Goal: Transaction & Acquisition: Purchase product/service

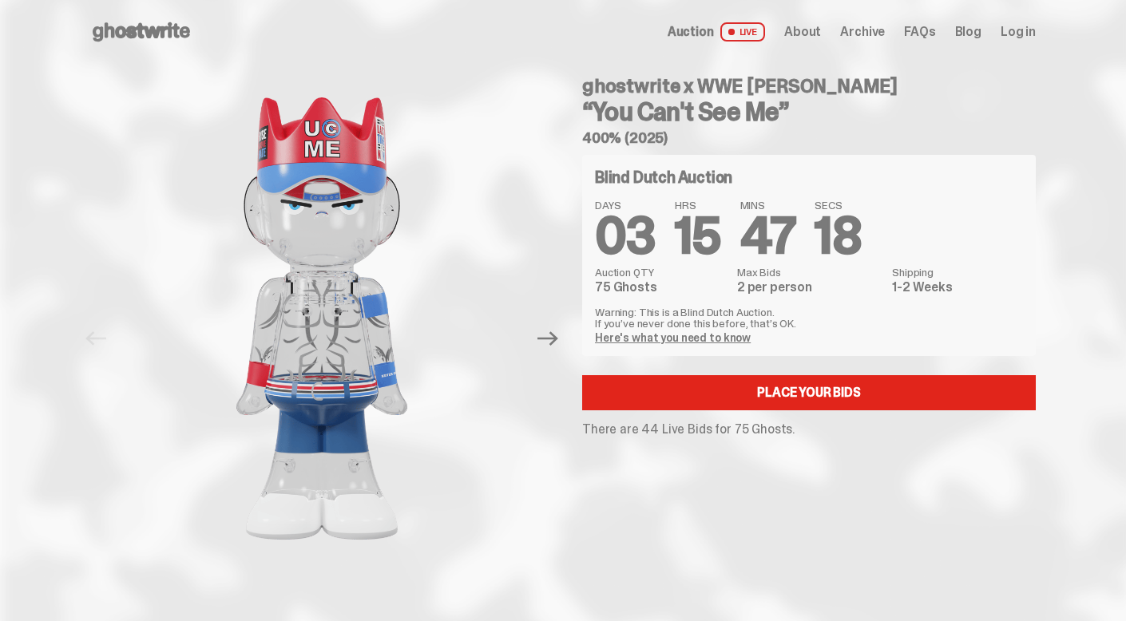
click at [636, 335] on link "Here's what you need to know" at bounding box center [673, 338] width 156 height 14
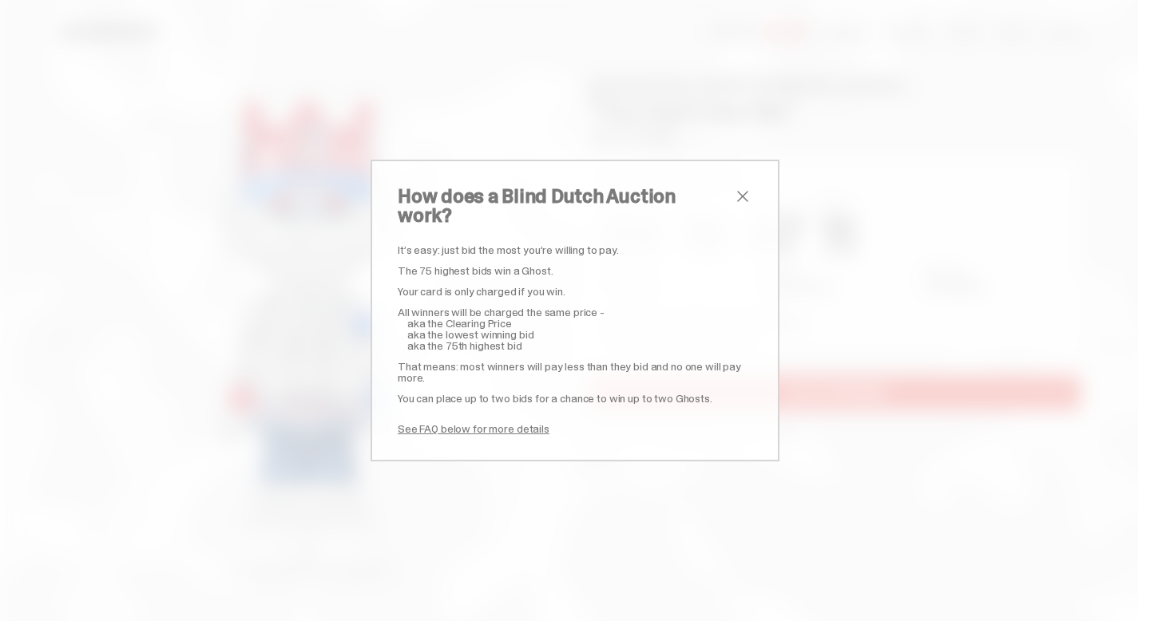
click at [734, 206] on span "close" at bounding box center [742, 196] width 19 height 19
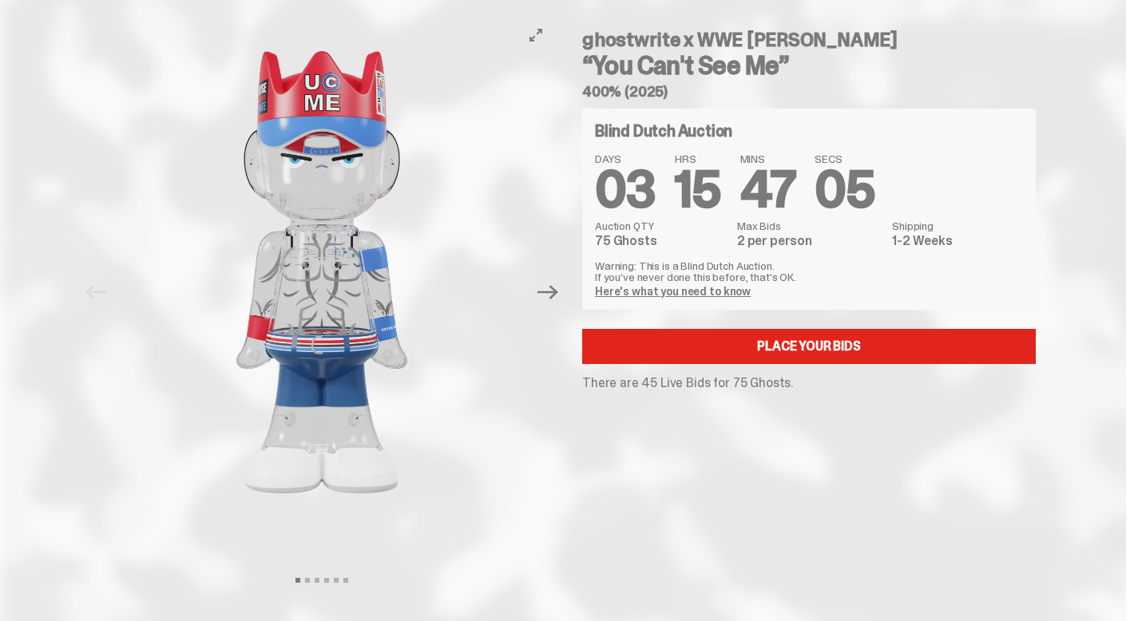
scroll to position [83, 0]
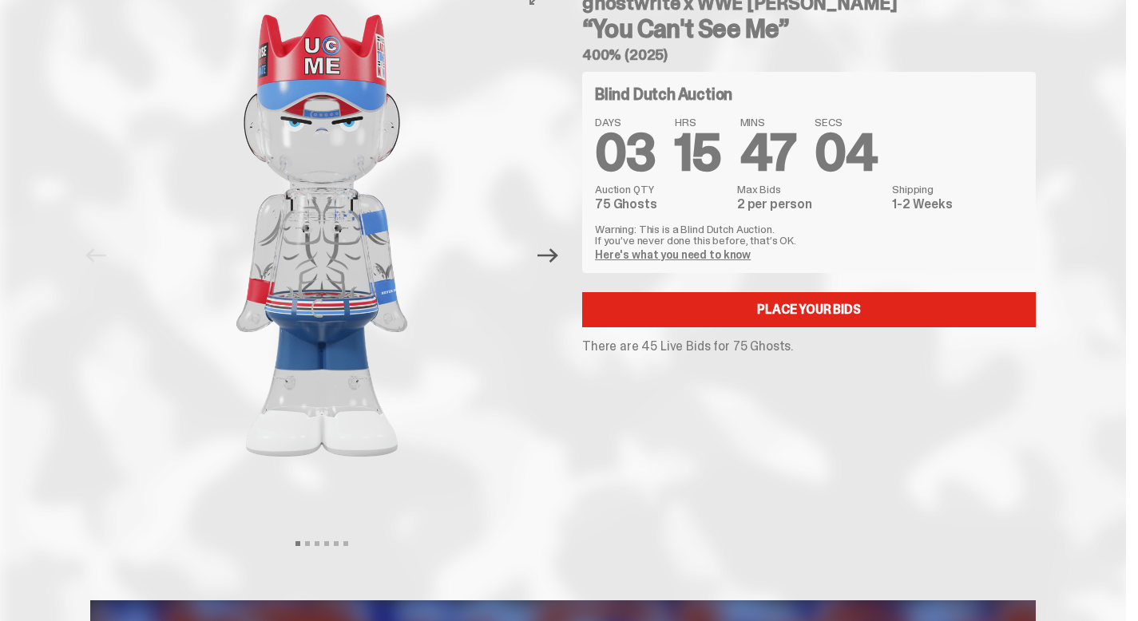
click at [554, 257] on icon "Next" at bounding box center [547, 255] width 21 height 21
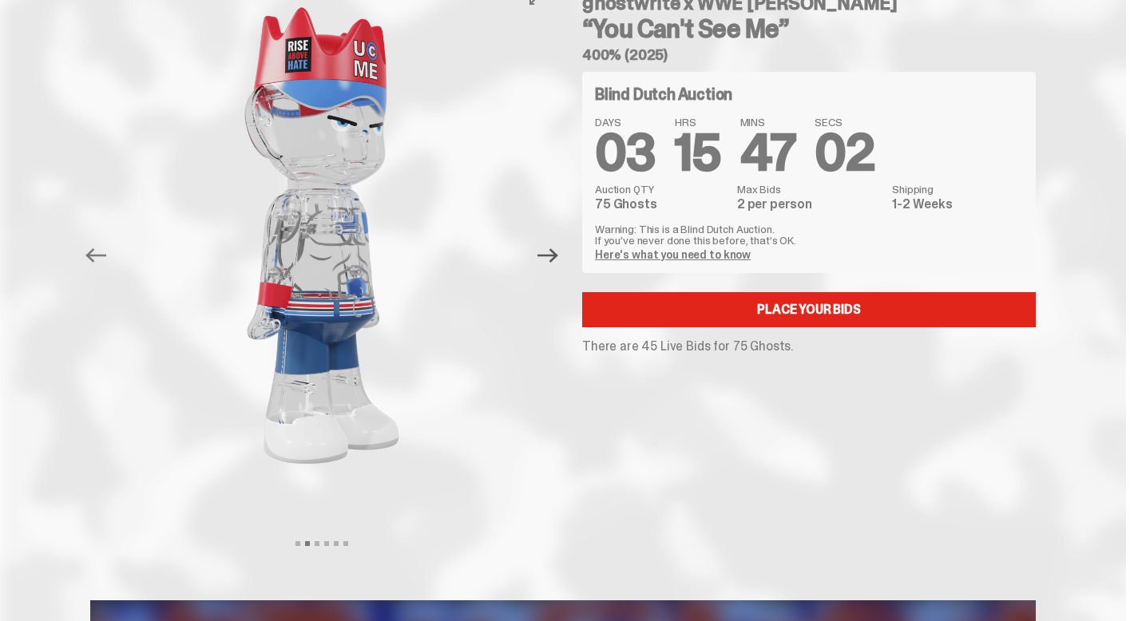
click at [554, 255] on icon "Next" at bounding box center [547, 255] width 21 height 14
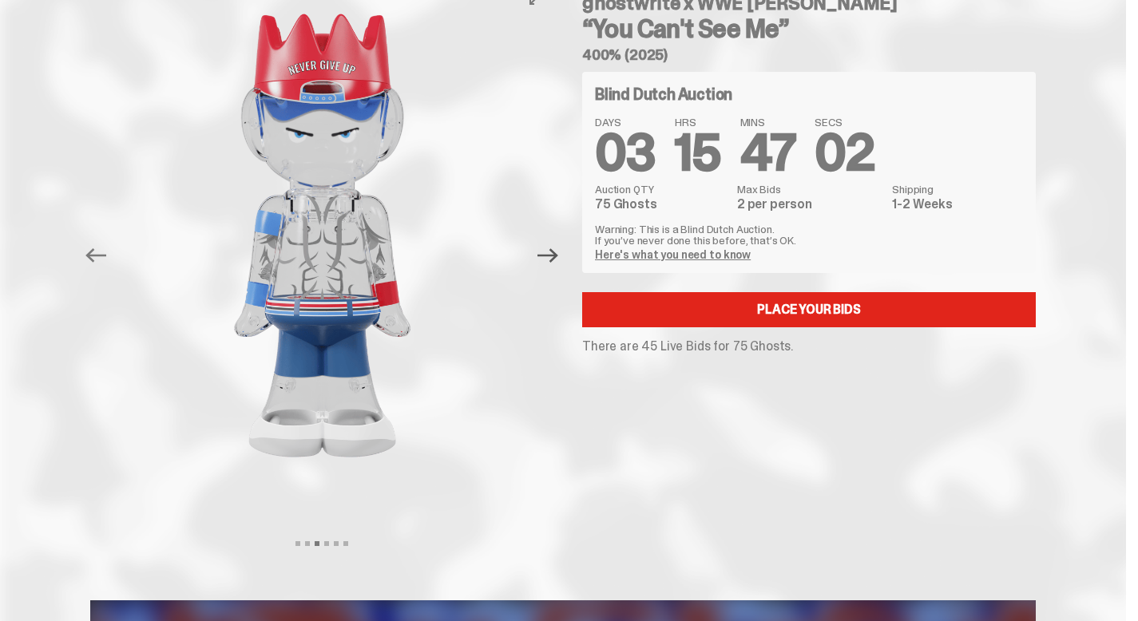
click at [554, 255] on icon "Next" at bounding box center [547, 255] width 21 height 14
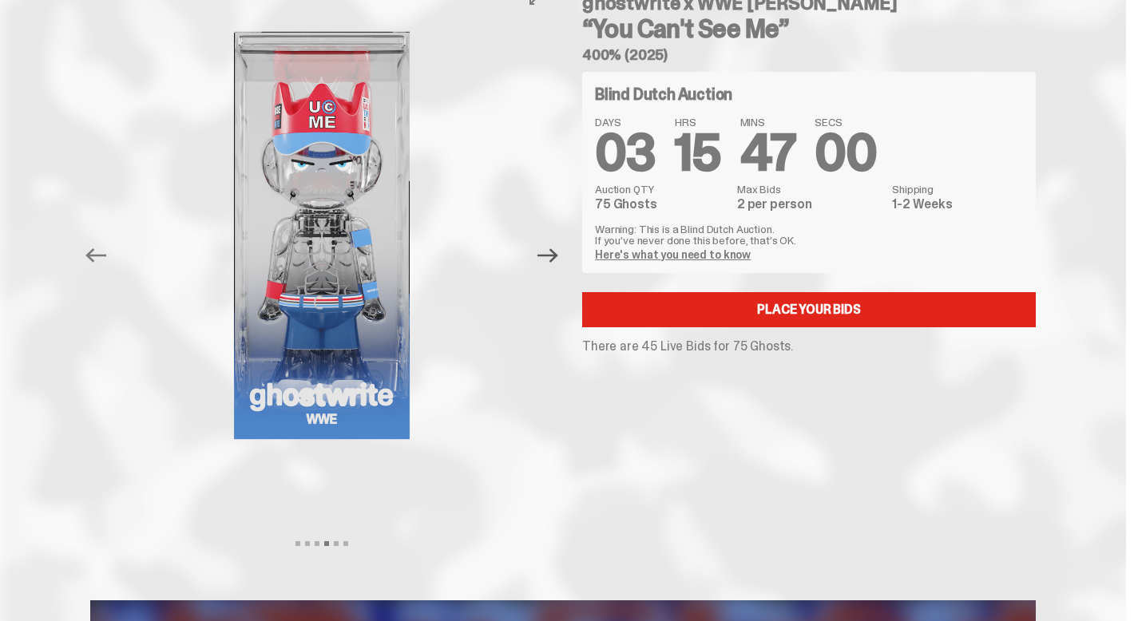
click at [554, 255] on icon "Next" at bounding box center [547, 255] width 21 height 14
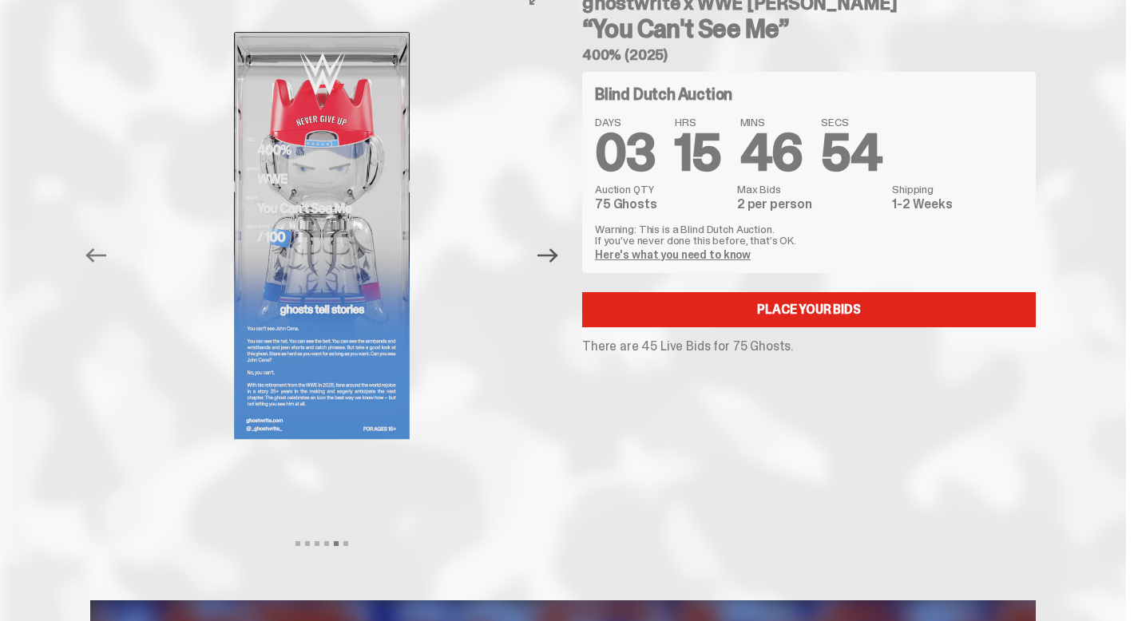
click at [554, 255] on icon "Next" at bounding box center [547, 255] width 21 height 14
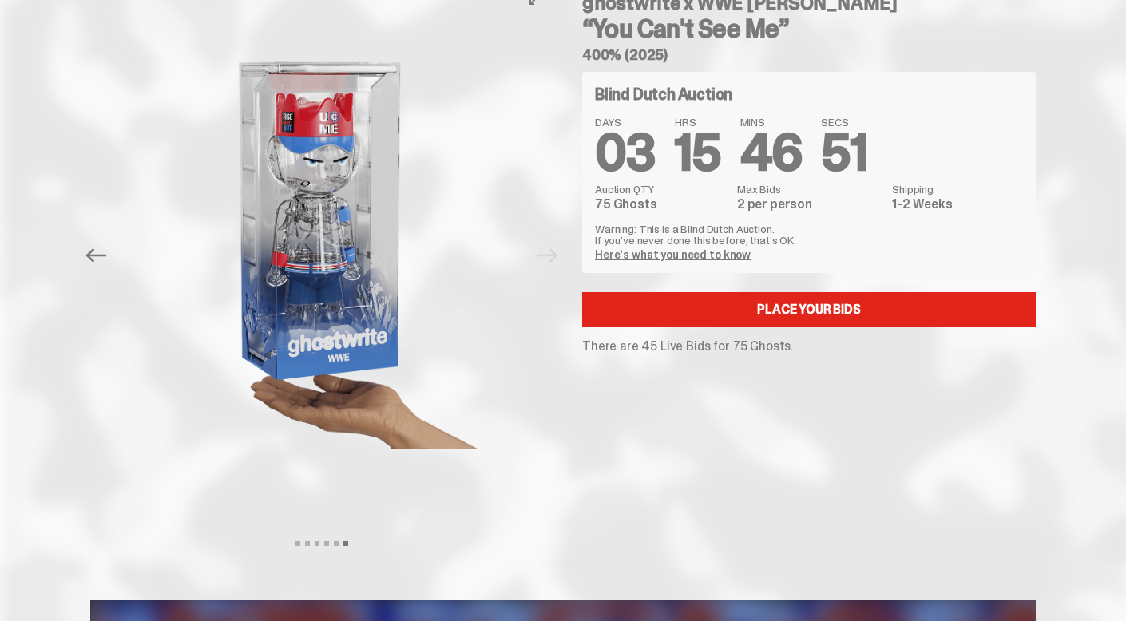
click at [553, 255] on div at bounding box center [321, 236] width 463 height 510
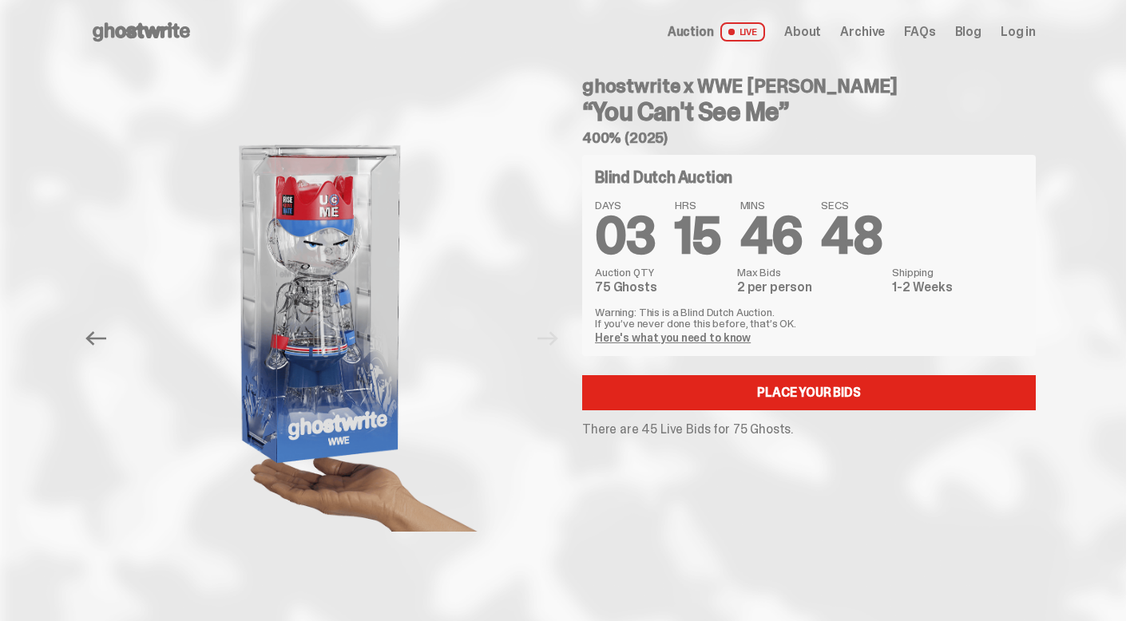
scroll to position [0, 0]
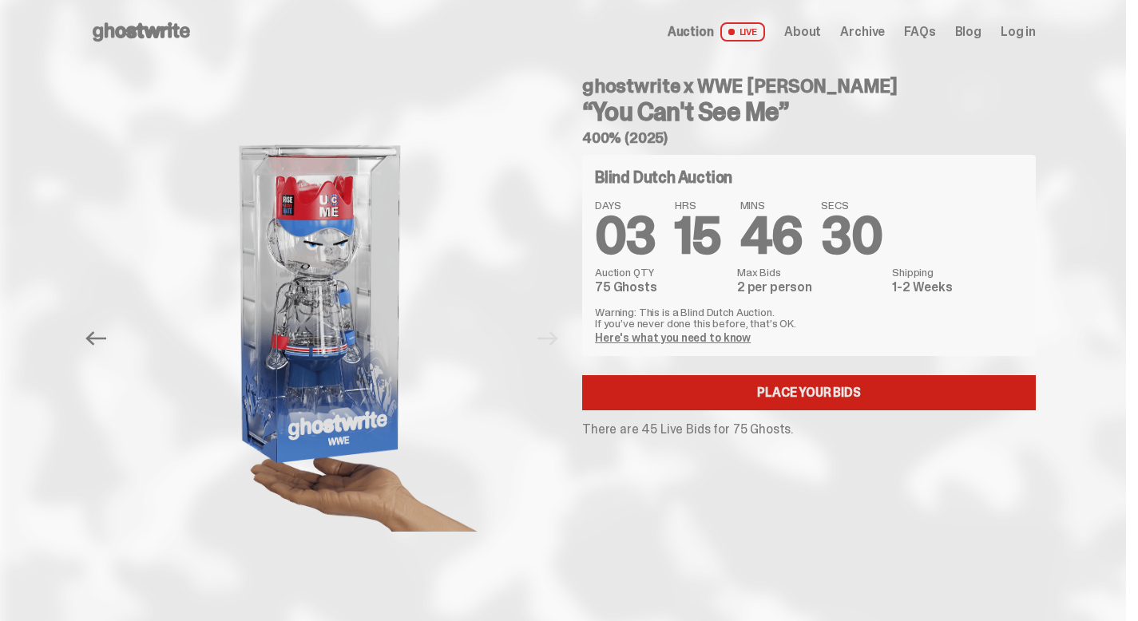
click at [724, 405] on link "Place your Bids" at bounding box center [809, 392] width 454 height 35
